Goal: Use online tool/utility: Utilize a website feature to perform a specific function

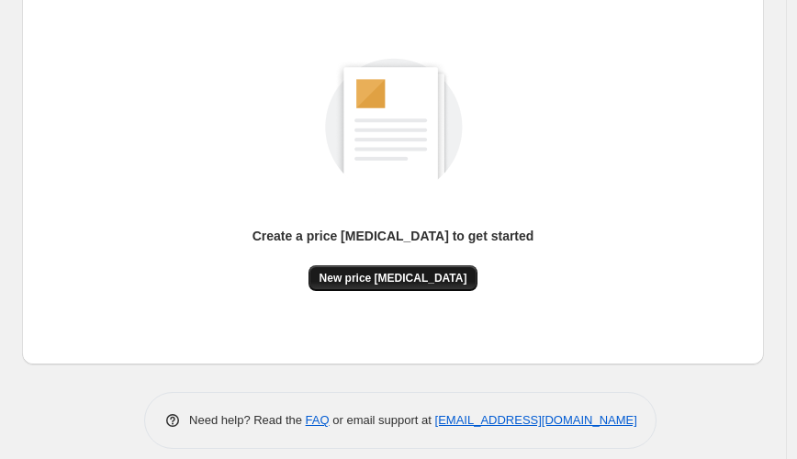
scroll to position [228, 0]
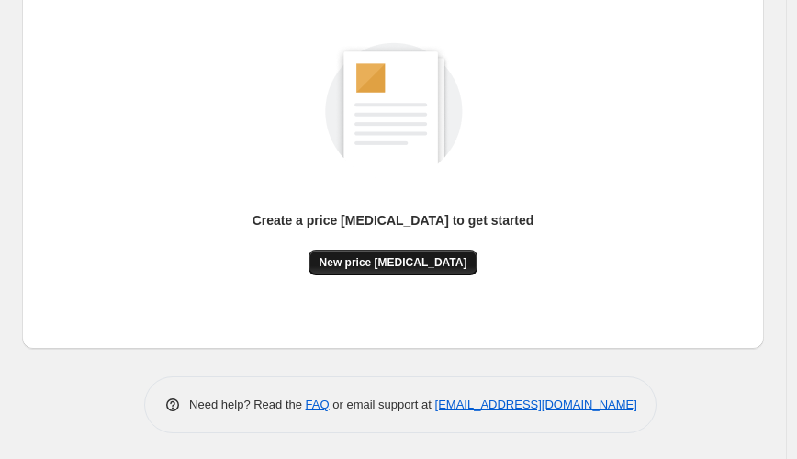
click at [406, 257] on span "New price [MEDICAL_DATA]" at bounding box center [393, 262] width 148 height 15
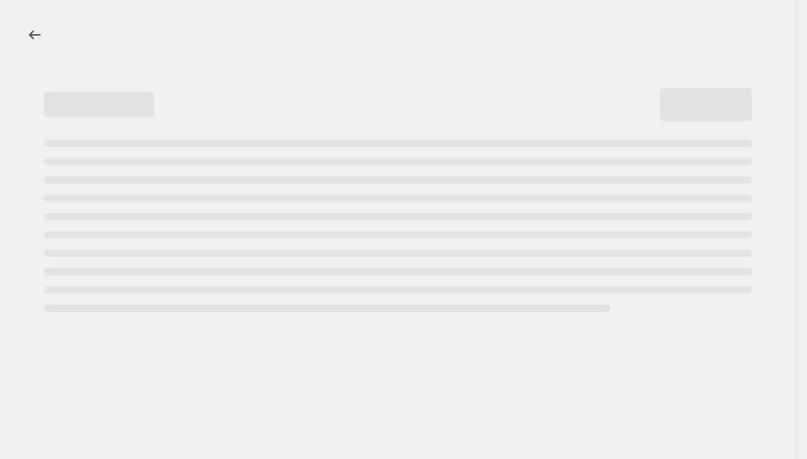
select select "percentage"
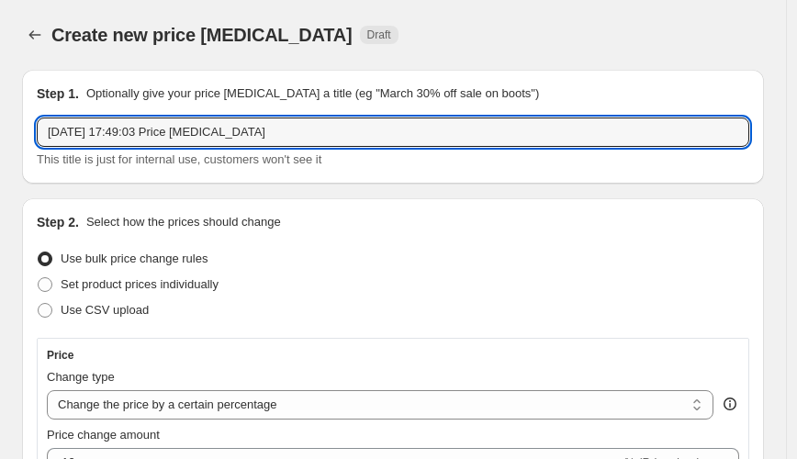
drag, startPoint x: 274, startPoint y: 140, endPoint x: -132, endPoint y: 80, distance: 411.0
click at [0, 80] on html "Home Settings Plans Skip to content Create new price [MEDICAL_DATA]. This page …" at bounding box center [398, 229] width 797 height 459
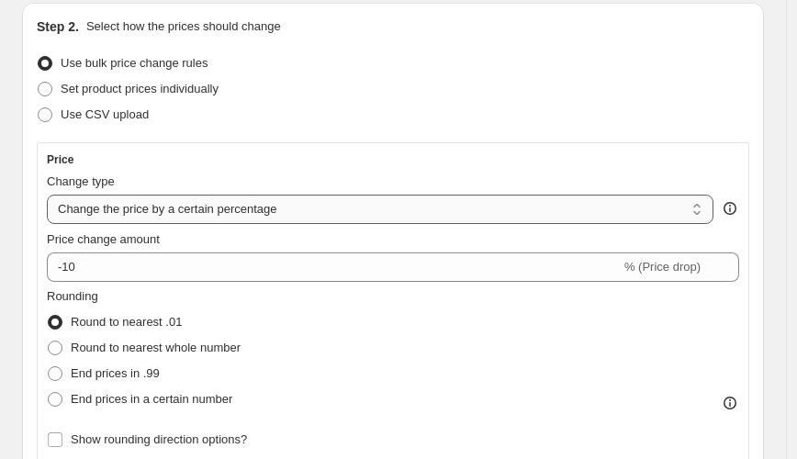
scroll to position [204, 0]
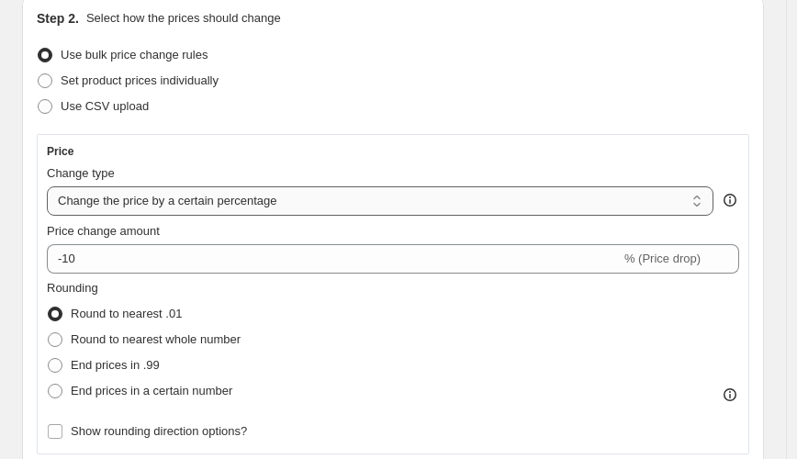
type input "TEST"
click at [217, 206] on select "Change the price to a certain amount Change the price by a certain amount Chang…" at bounding box center [380, 200] width 666 height 29
click at [47, 186] on select "Change the price to a certain amount Change the price by a certain amount Chang…" at bounding box center [380, 200] width 666 height 29
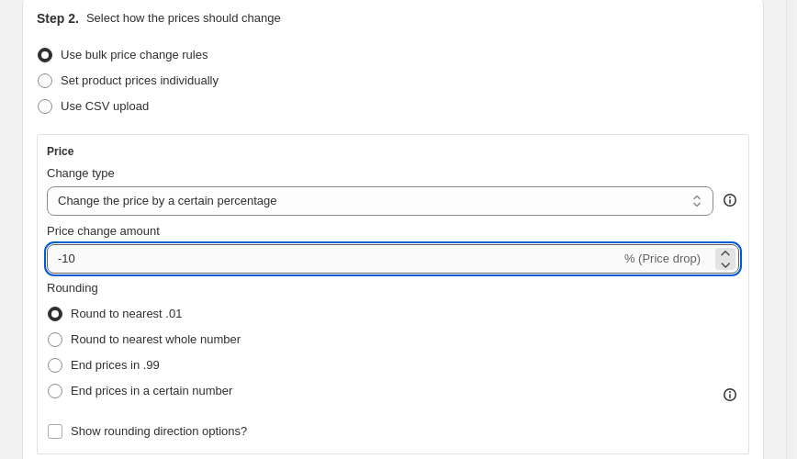
click at [124, 255] on input "-10" at bounding box center [334, 258] width 574 height 29
type input "-1"
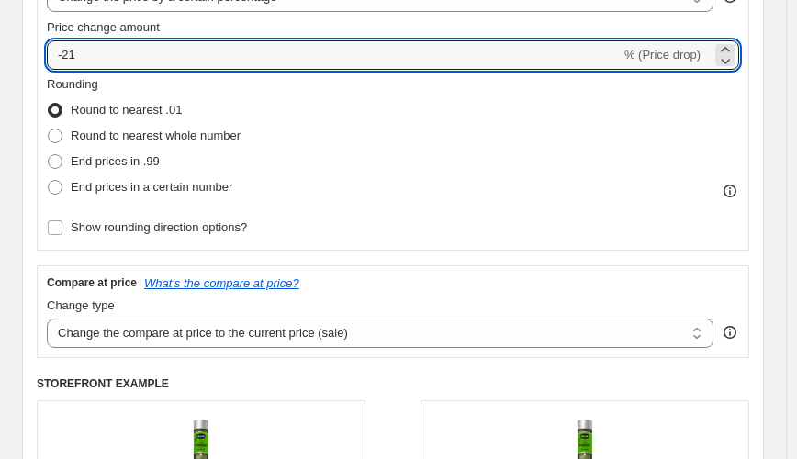
scroll to position [509, 0]
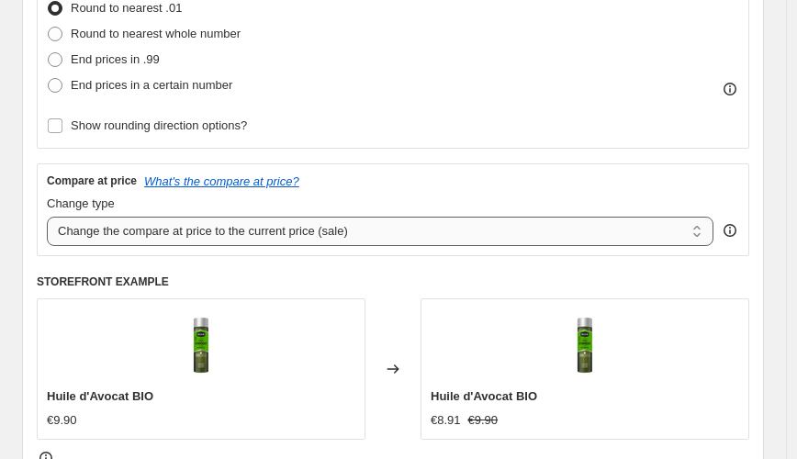
type input "-21"
click at [266, 238] on select "Change the compare at price to the current price (sale) Change the compare at p…" at bounding box center [380, 231] width 666 height 29
click at [356, 195] on div "Change type" at bounding box center [380, 204] width 666 height 18
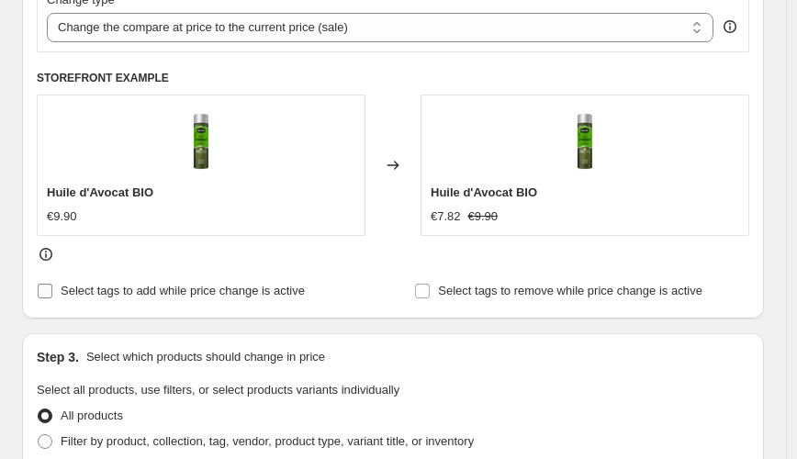
click at [43, 290] on input "Select tags to add while price change is active" at bounding box center [45, 291] width 15 height 15
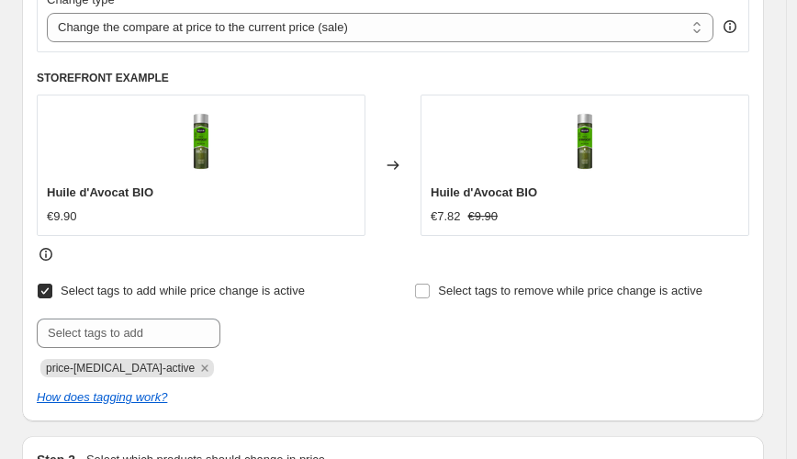
click at [43, 290] on input "Select tags to add while price change is active" at bounding box center [45, 291] width 15 height 15
checkbox input "false"
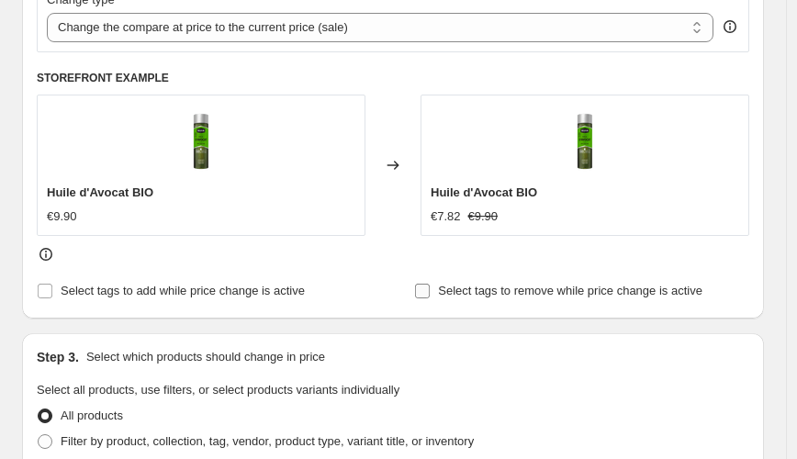
click at [427, 289] on input "Select tags to remove while price change is active" at bounding box center [422, 291] width 15 height 15
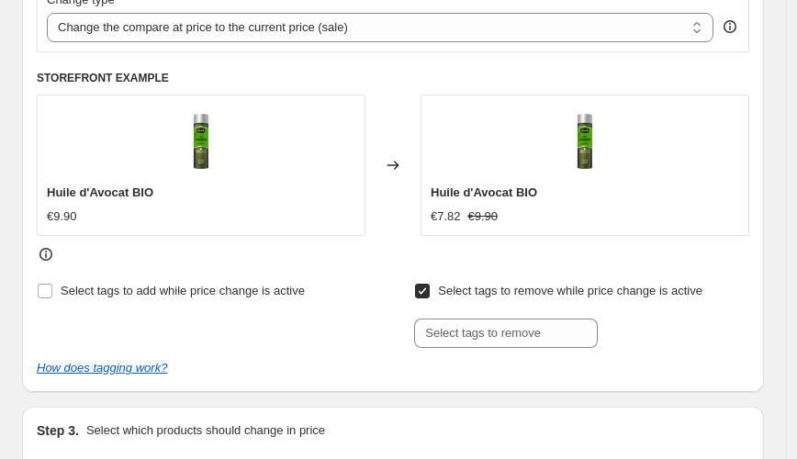
click at [427, 289] on input "Select tags to remove while price change is active" at bounding box center [422, 291] width 15 height 15
checkbox input "false"
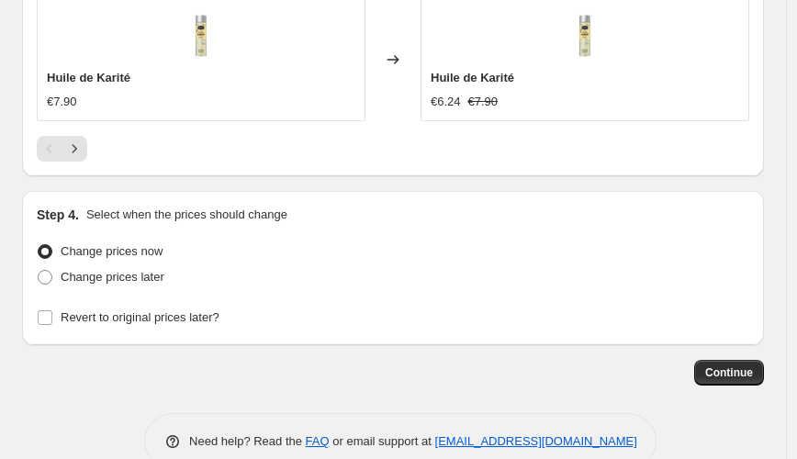
scroll to position [1835, 0]
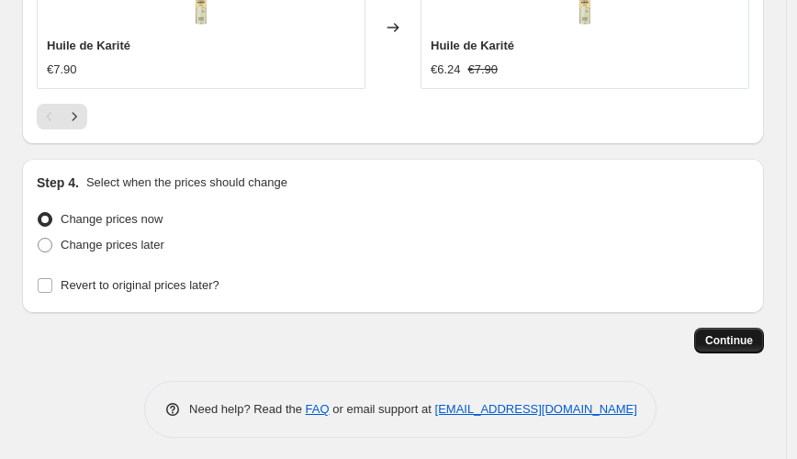
click at [737, 334] on span "Continue" at bounding box center [729, 340] width 48 height 15
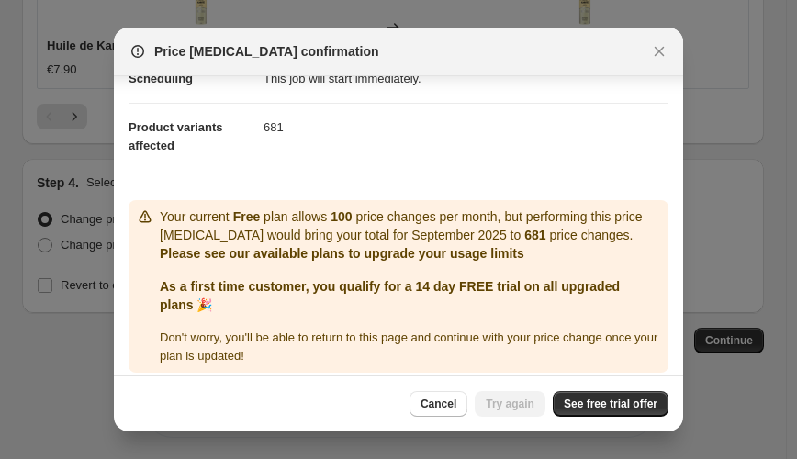
scroll to position [180, 0]
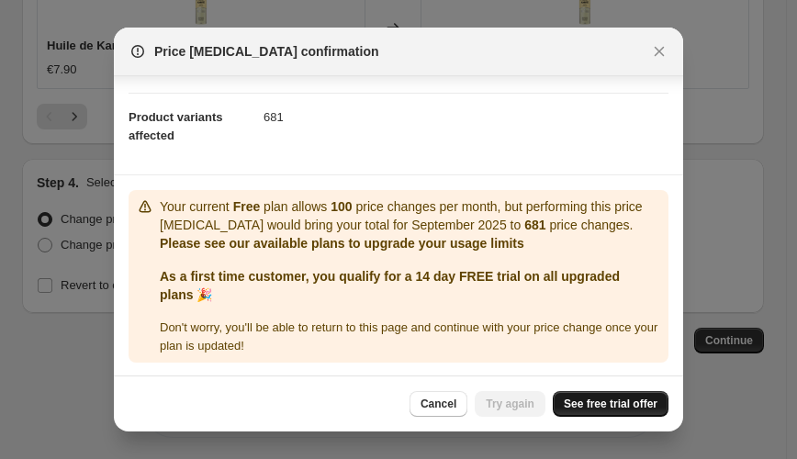
click at [611, 403] on span "See free trial offer" at bounding box center [610, 403] width 94 height 15
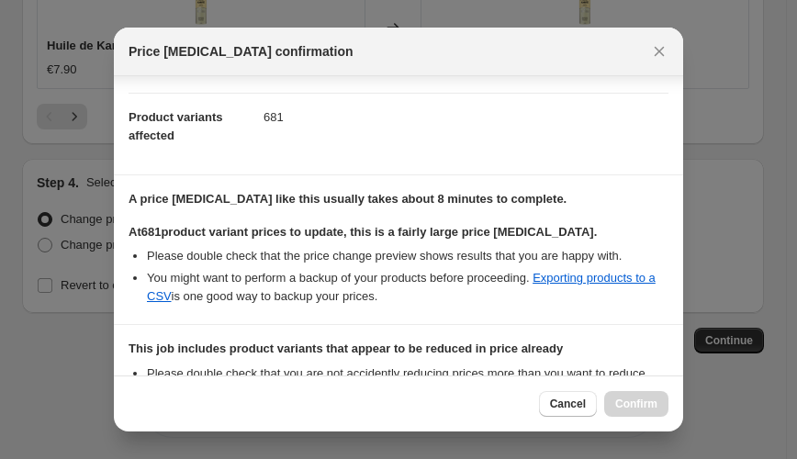
click at [663, 58] on icon "Close" at bounding box center [659, 51] width 18 height 18
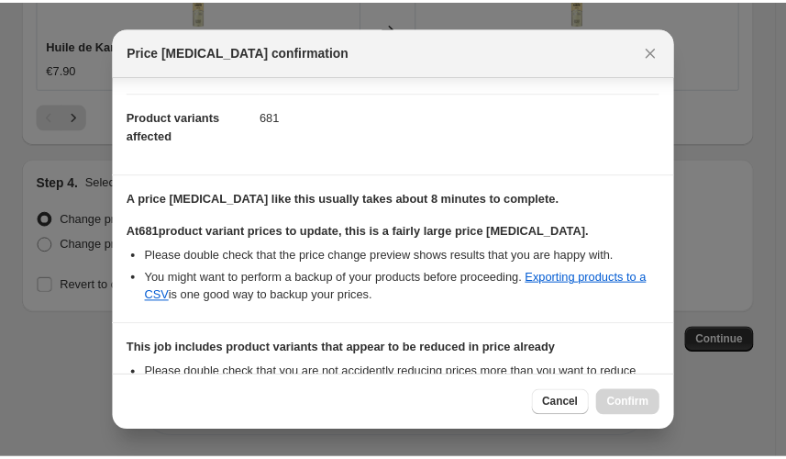
scroll to position [1835, 0]
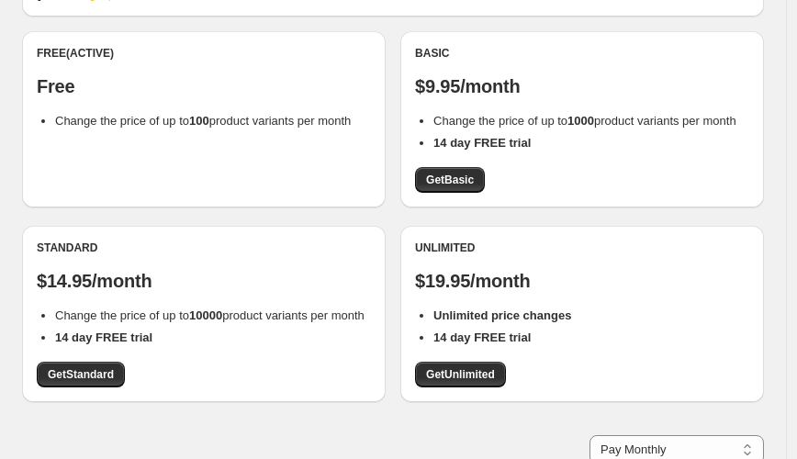
scroll to position [204, 0]
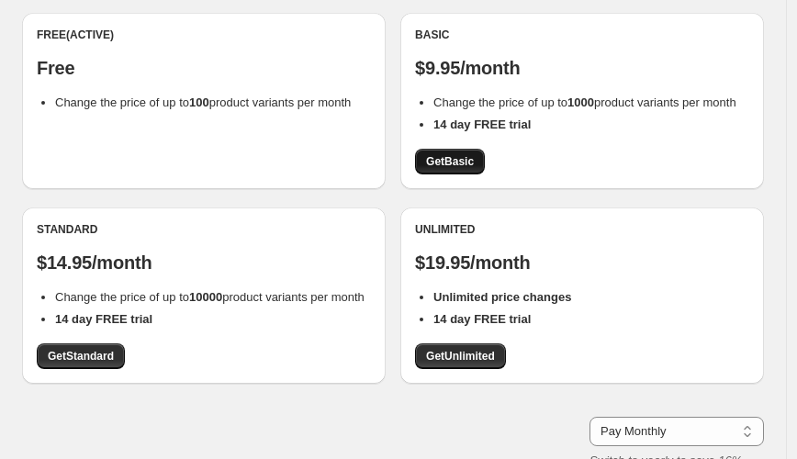
click at [452, 163] on span "Get Basic" at bounding box center [450, 161] width 48 height 15
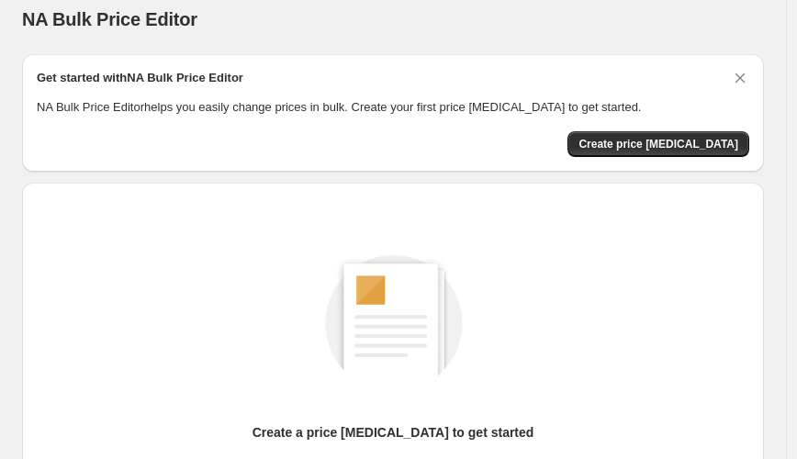
scroll to position [228, 0]
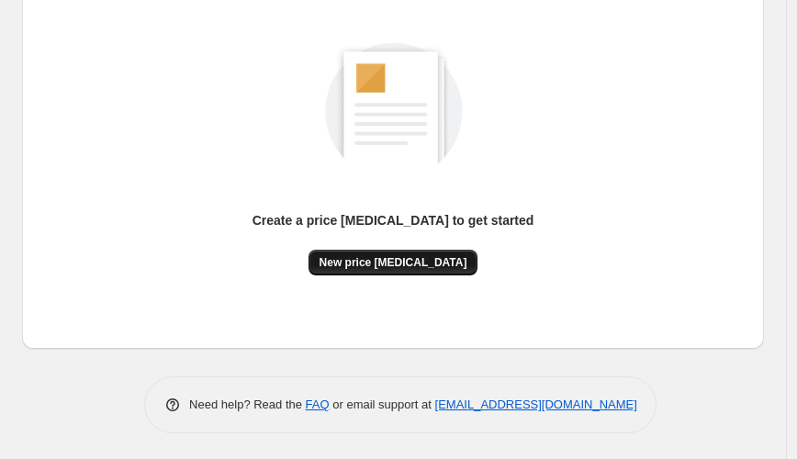
click at [430, 255] on span "New price [MEDICAL_DATA]" at bounding box center [393, 262] width 148 height 15
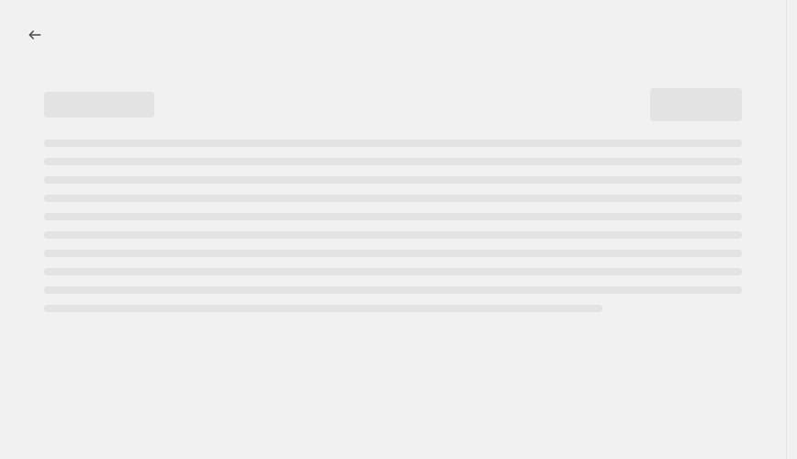
select select "percentage"
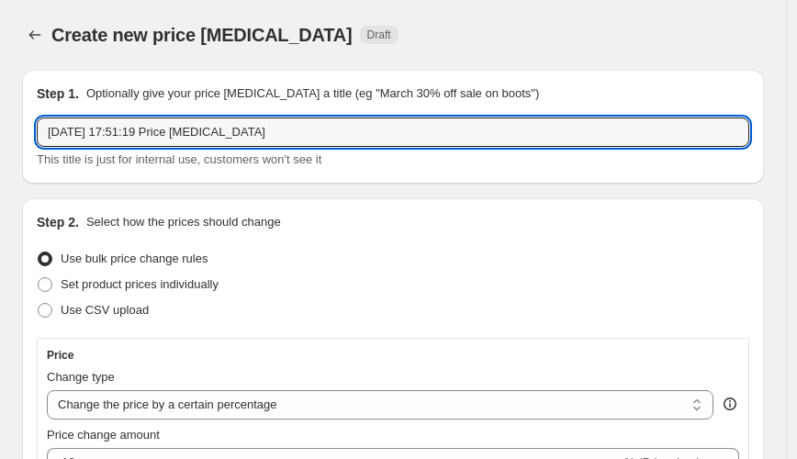
drag, startPoint x: 307, startPoint y: 131, endPoint x: 10, endPoint y: 99, distance: 299.1
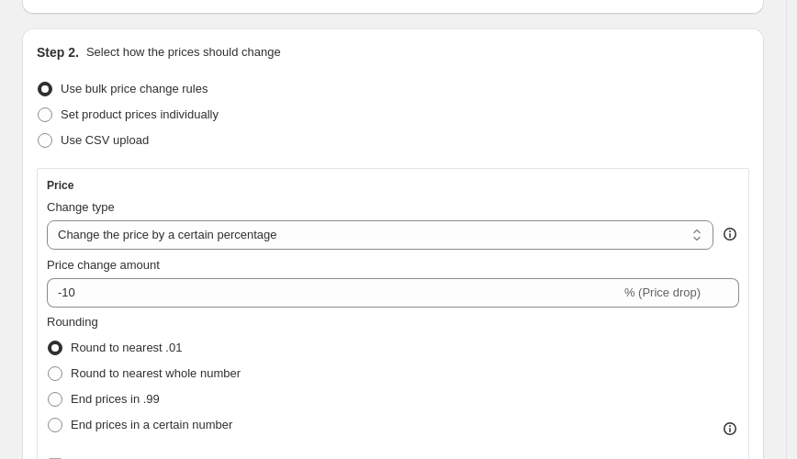
scroll to position [204, 0]
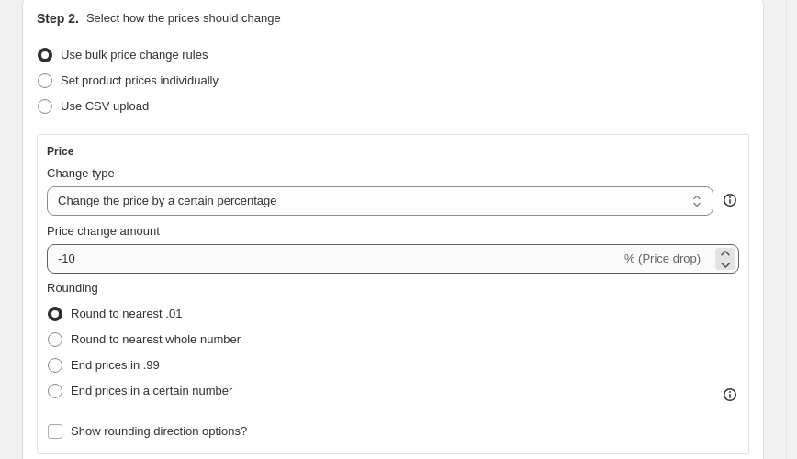
type input "TEST"
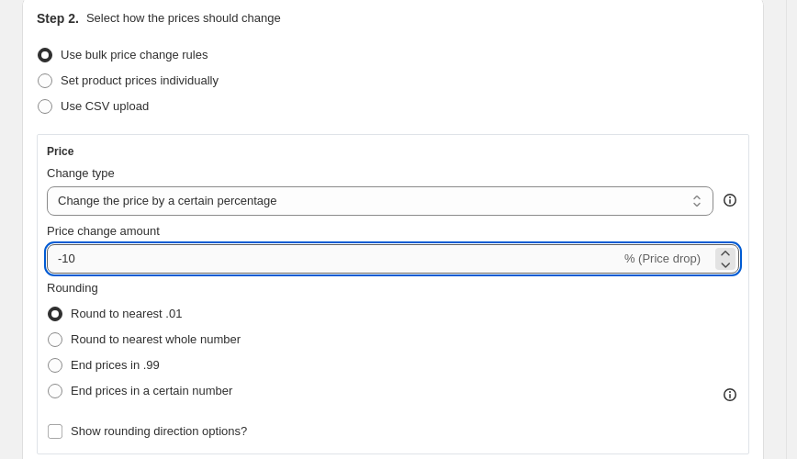
click at [62, 255] on input "-10" at bounding box center [334, 258] width 574 height 29
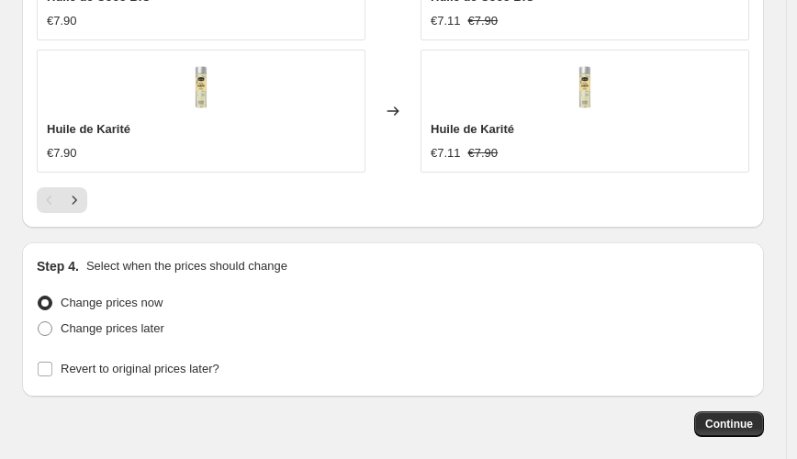
scroll to position [1837, 0]
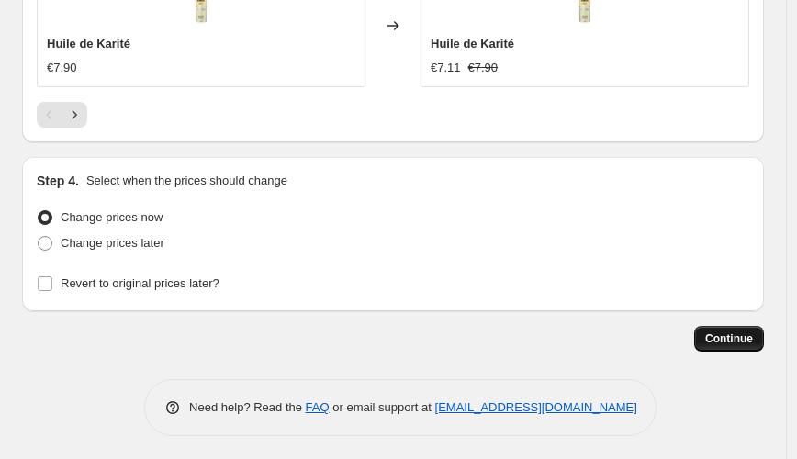
type input "-20"
click at [744, 331] on span "Continue" at bounding box center [729, 338] width 48 height 15
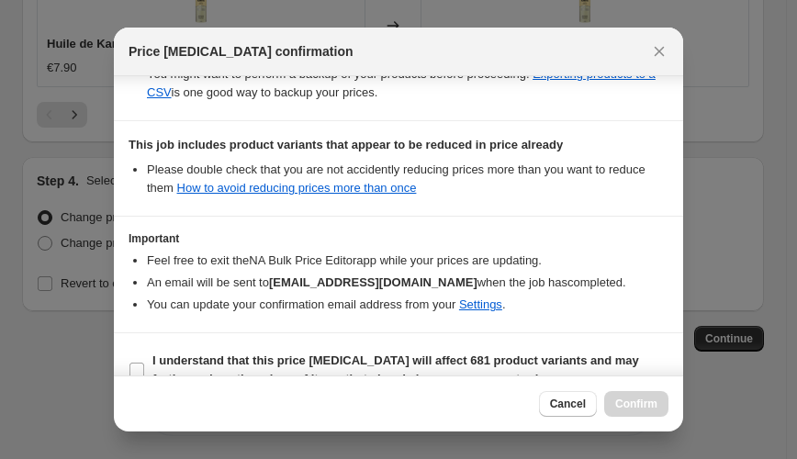
scroll to position [412, 0]
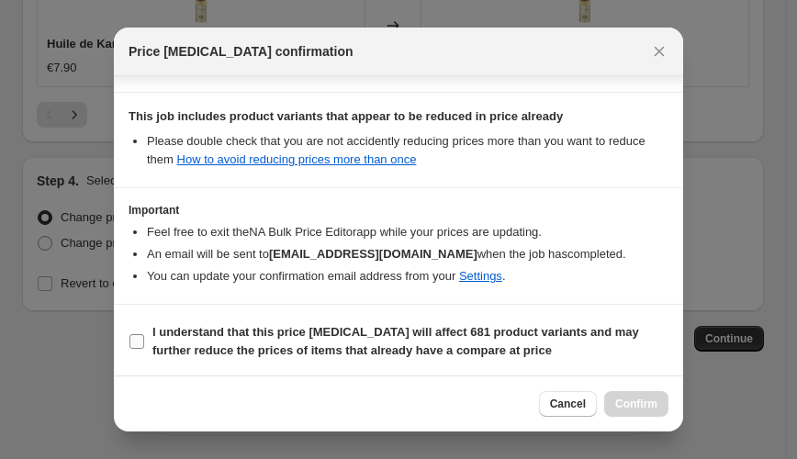
click at [132, 334] on input "I understand that this price [MEDICAL_DATA] will affect 681 product variants an…" at bounding box center [136, 341] width 15 height 15
checkbox input "true"
click at [631, 404] on span "Confirm" at bounding box center [636, 403] width 42 height 15
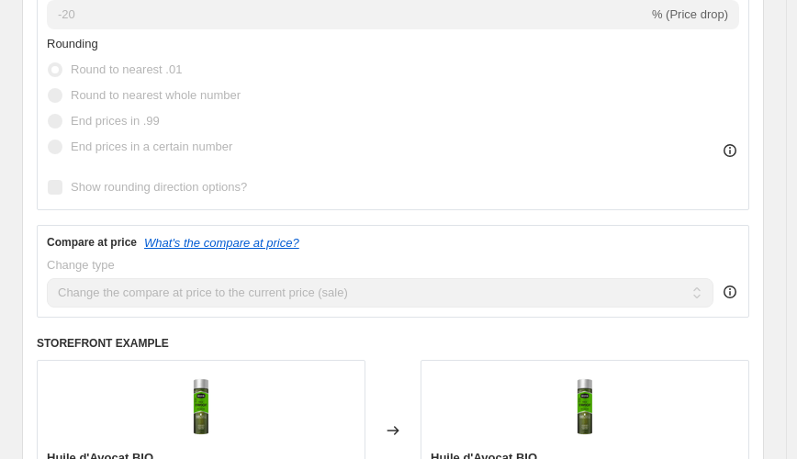
scroll to position [355, 0]
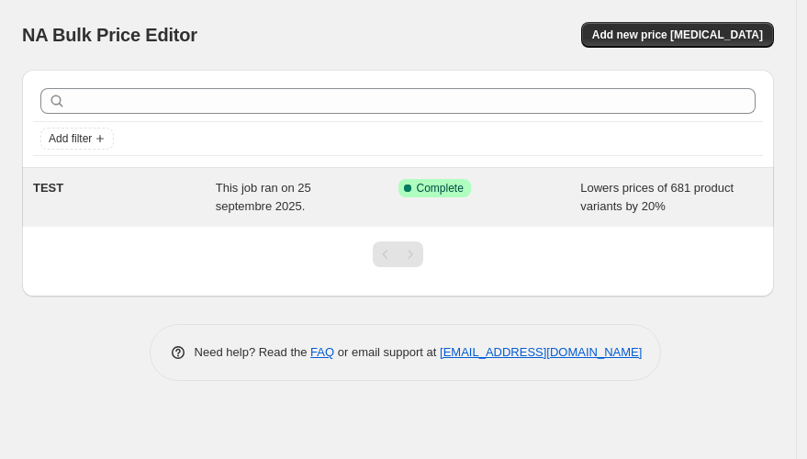
click at [251, 186] on span "This job ran on 25 septembre 2025." at bounding box center [263, 197] width 95 height 32
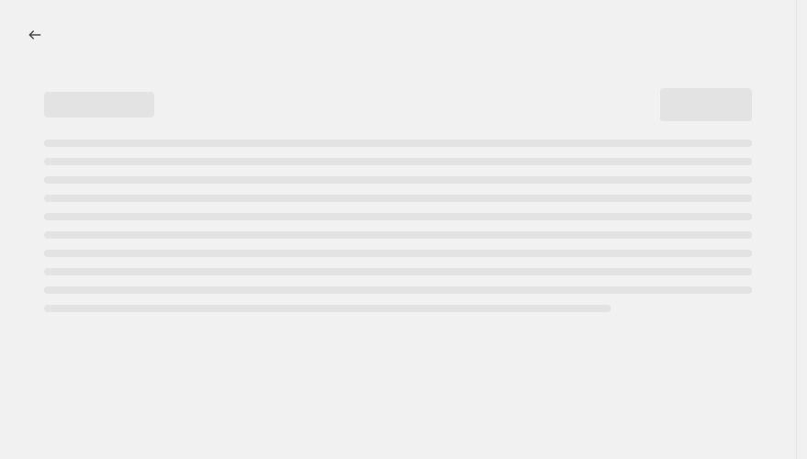
select select "percentage"
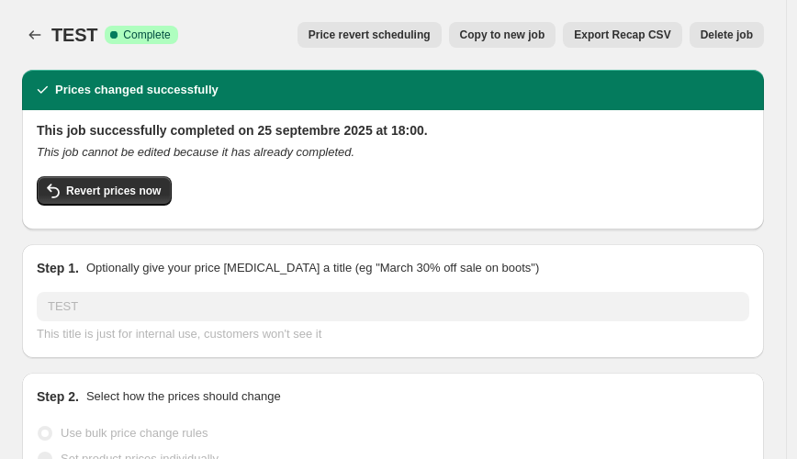
click at [426, 34] on span "Price revert scheduling" at bounding box center [369, 35] width 122 height 15
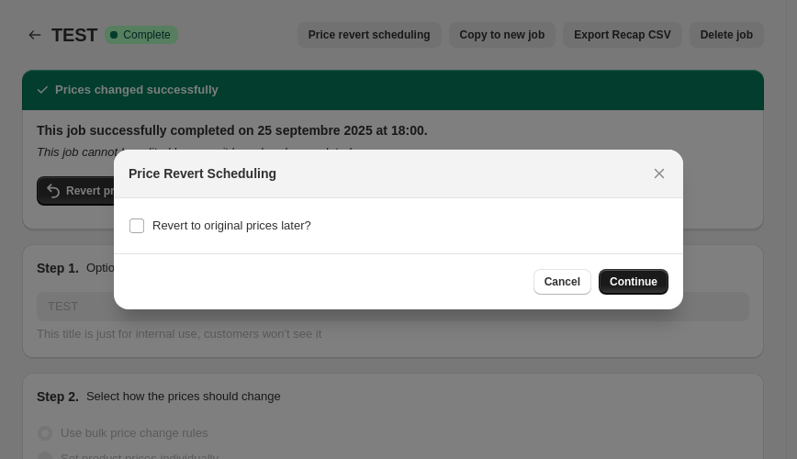
click at [647, 276] on span "Continue" at bounding box center [633, 281] width 48 height 15
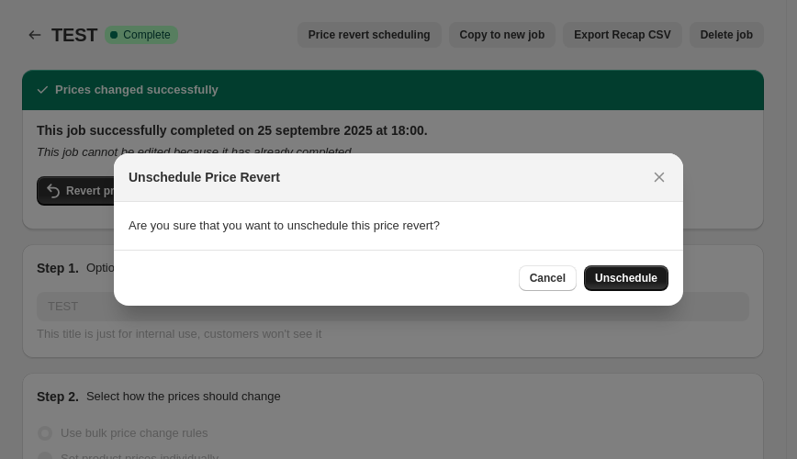
click at [638, 280] on span "Unschedule" at bounding box center [626, 278] width 62 height 15
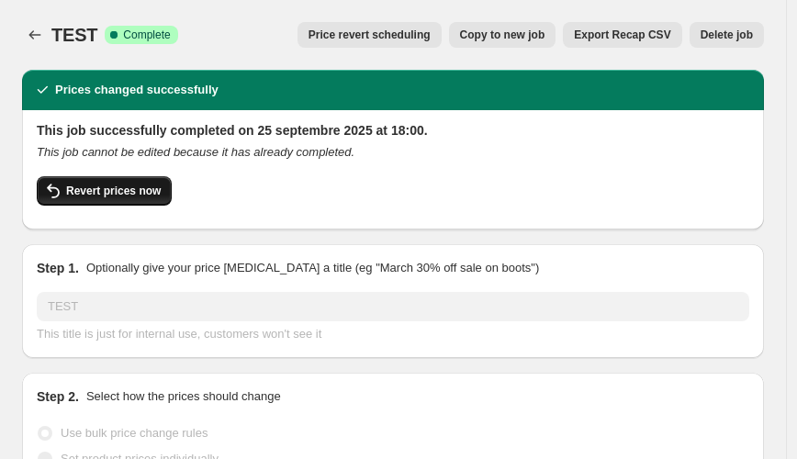
click at [127, 189] on span "Revert prices now" at bounding box center [113, 191] width 95 height 15
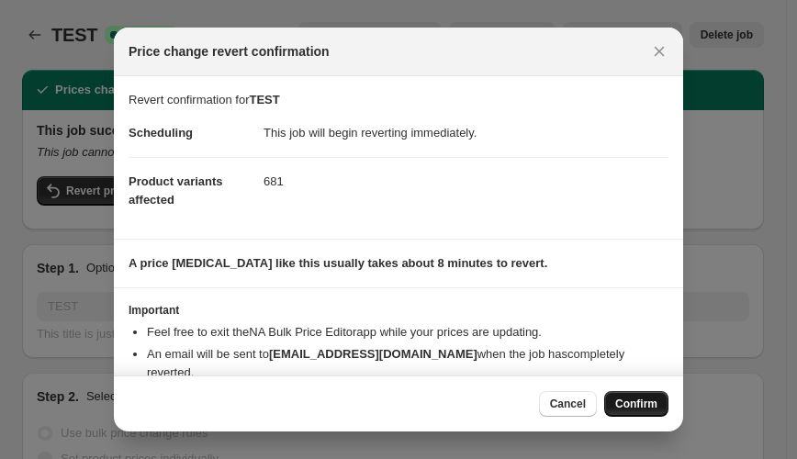
click at [652, 407] on span "Confirm" at bounding box center [636, 403] width 42 height 15
